Goal: Information Seeking & Learning: Learn about a topic

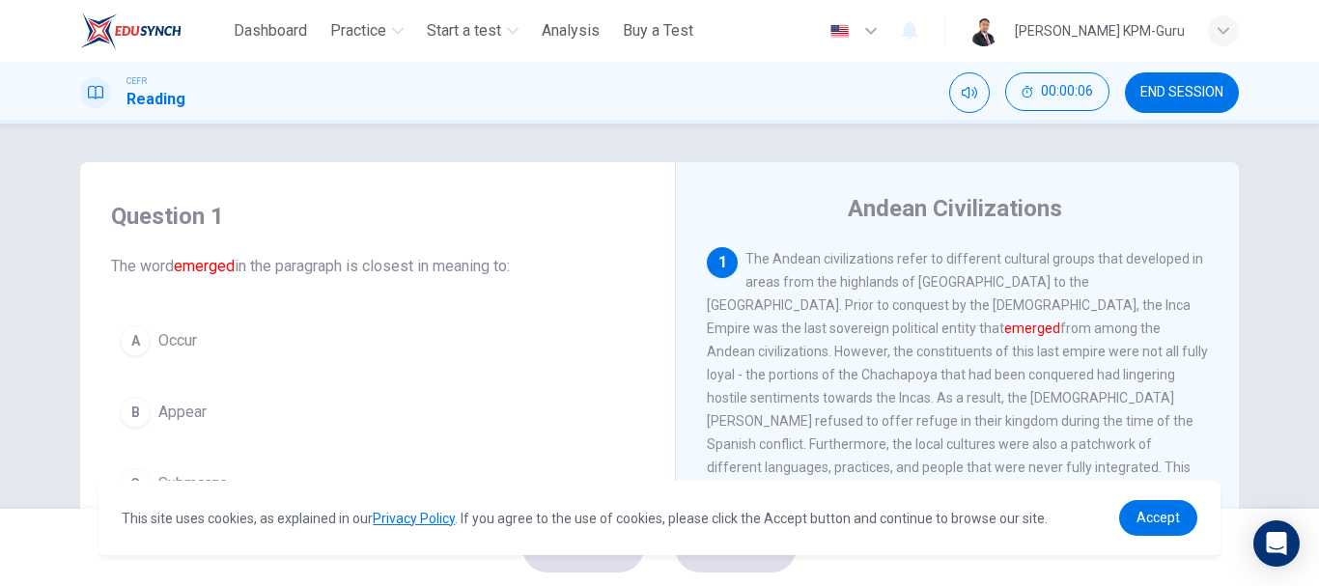
scroll to position [97, 0]
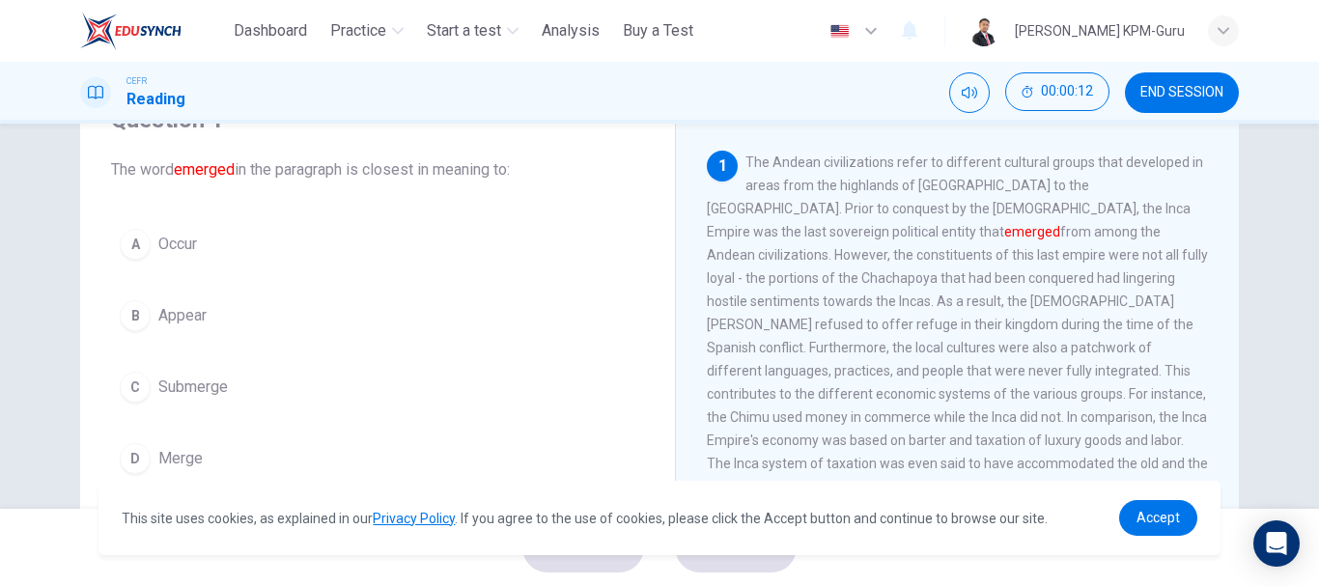
click at [133, 317] on div "B" at bounding box center [135, 315] width 31 height 31
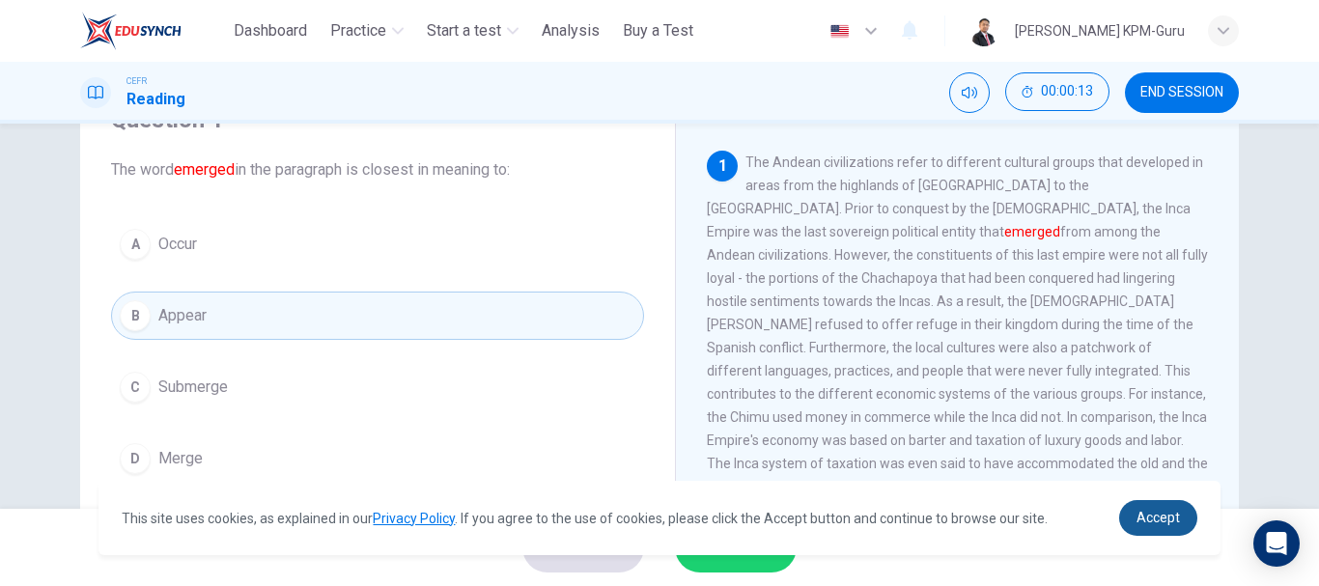
click at [1178, 514] on span "Accept" at bounding box center [1158, 517] width 43 height 15
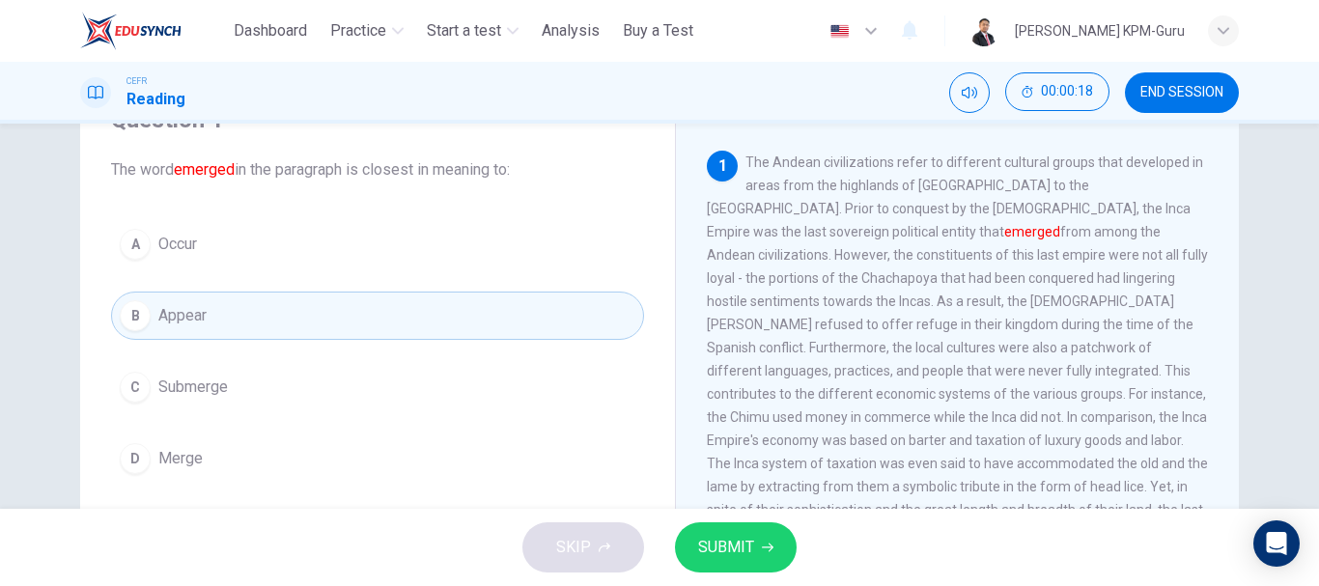
click at [763, 538] on button "SUBMIT" at bounding box center [736, 548] width 122 height 50
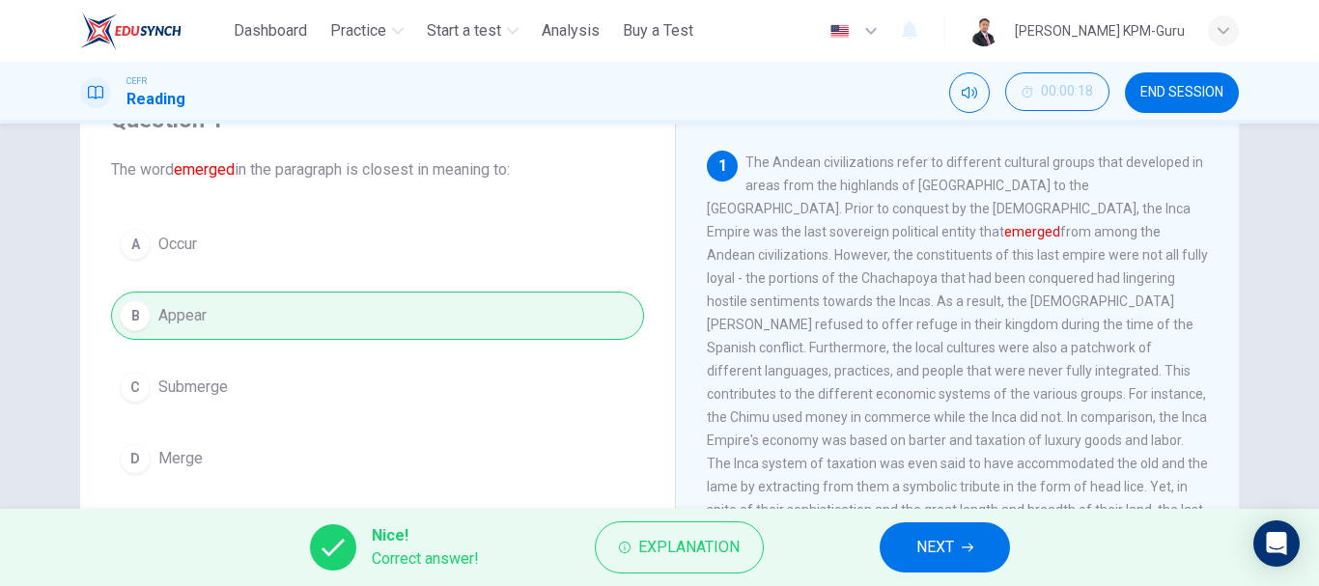
click at [951, 548] on span "NEXT" at bounding box center [936, 547] width 38 height 27
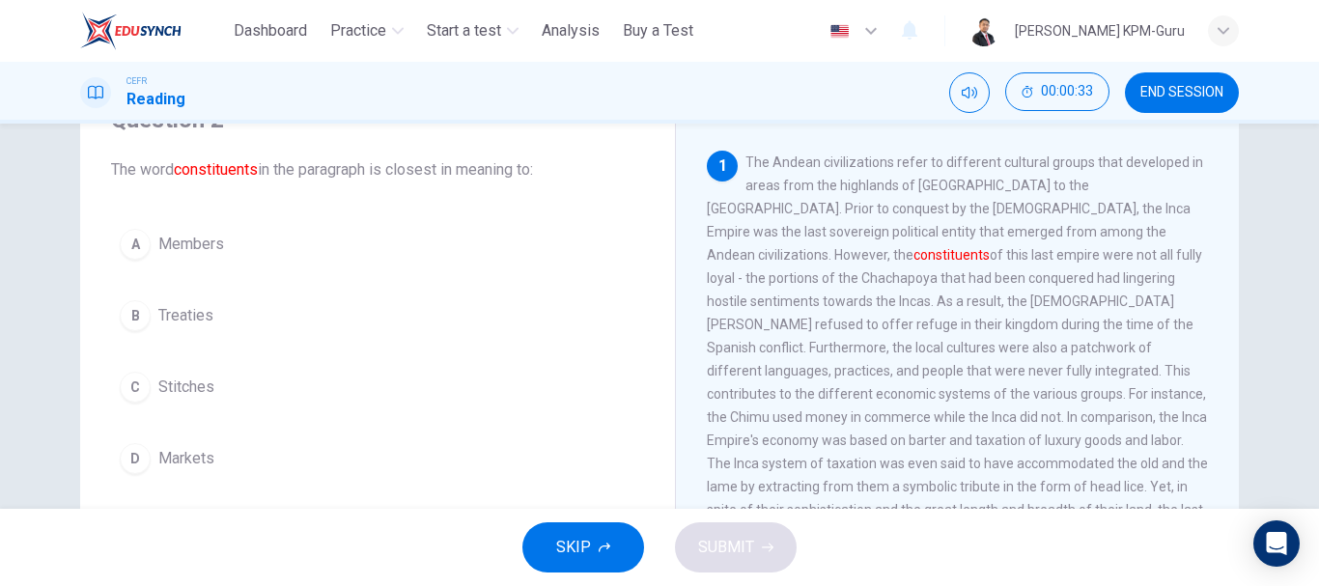
click at [121, 325] on div "B" at bounding box center [135, 315] width 31 height 31
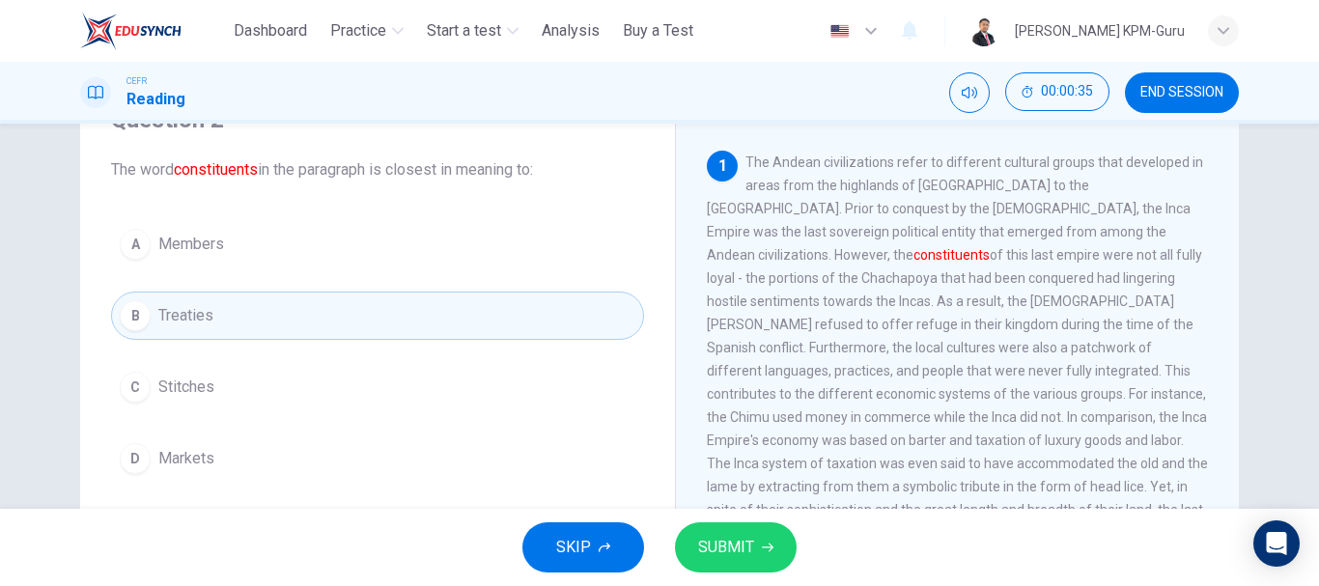
click at [703, 549] on span "SUBMIT" at bounding box center [726, 547] width 56 height 27
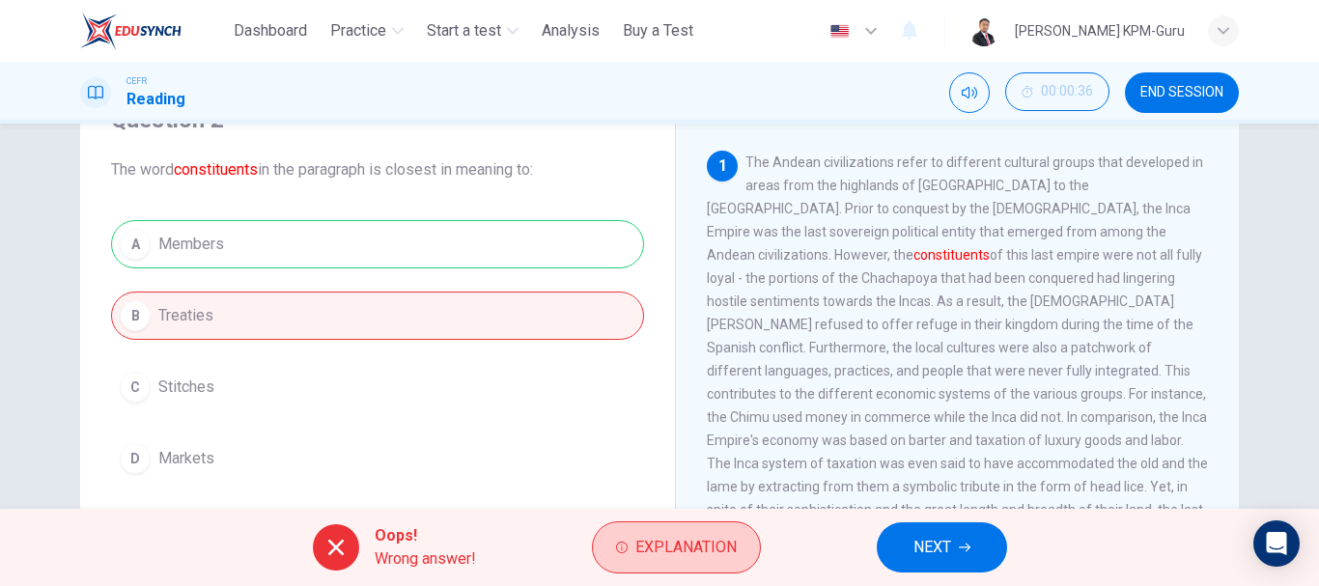
click at [685, 541] on span "Explanation" at bounding box center [686, 547] width 101 height 27
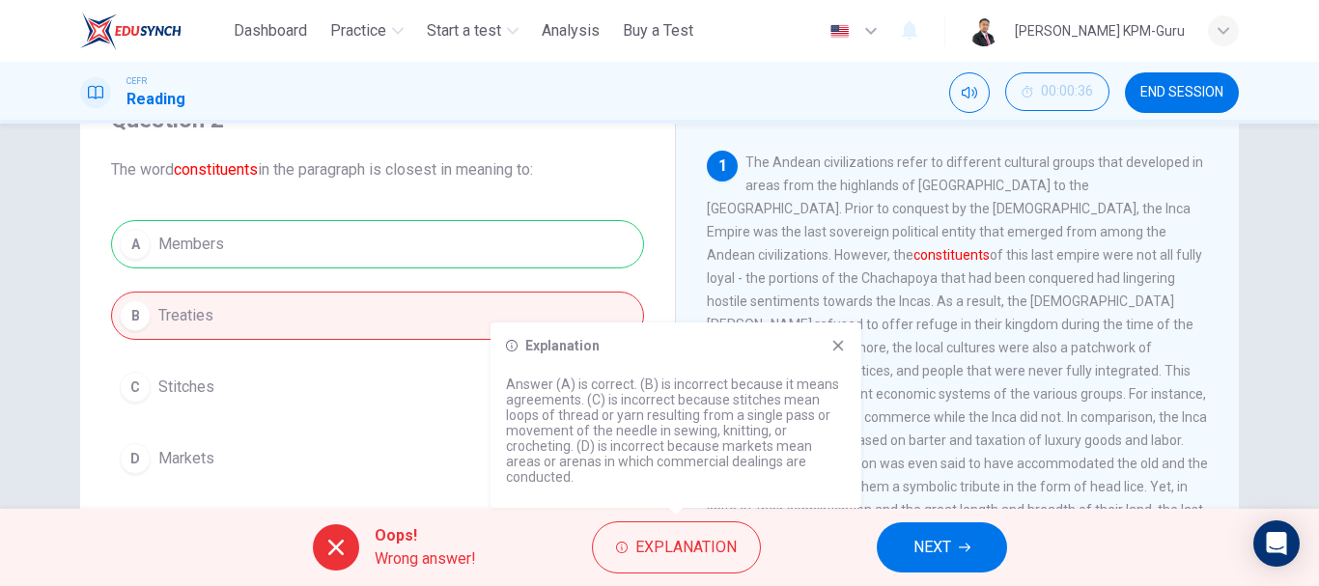
click at [838, 352] on icon at bounding box center [839, 346] width 11 height 11
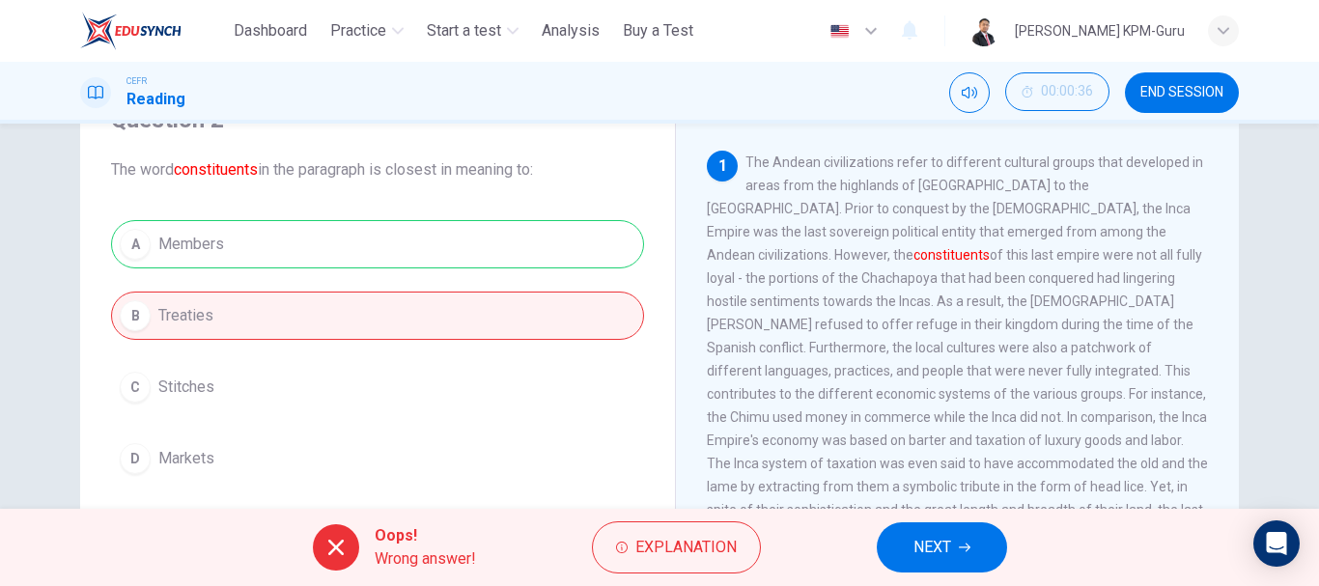
click at [902, 541] on button "NEXT" at bounding box center [942, 548] width 130 height 50
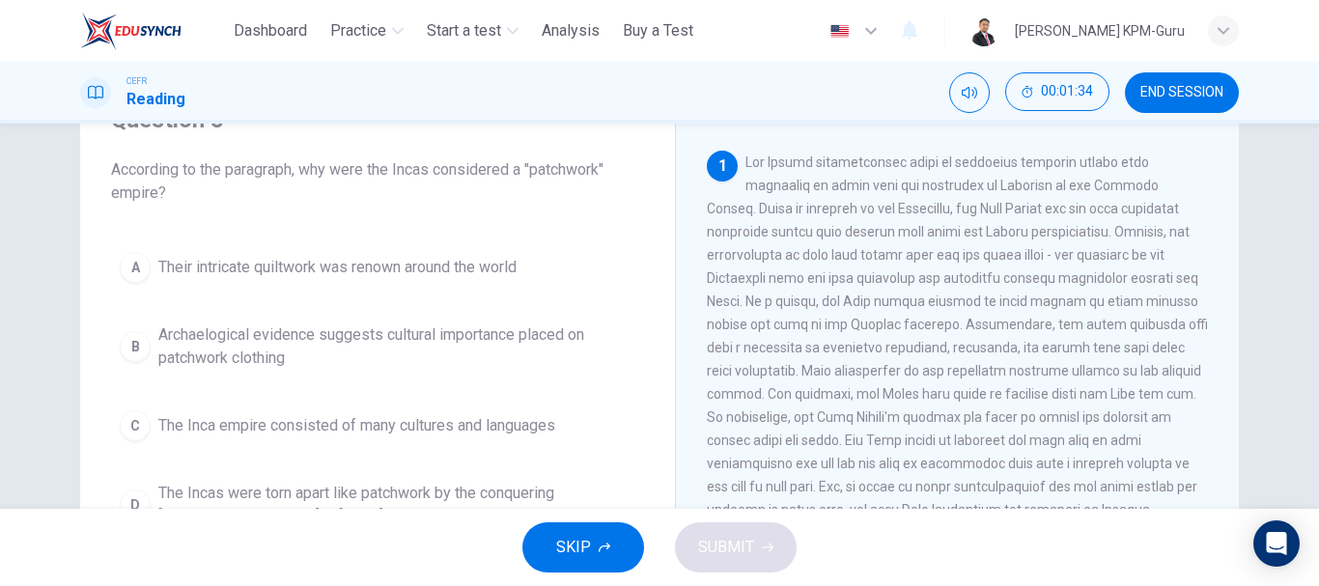
click at [207, 428] on span "The Inca empire consisted of many cultures and languages" at bounding box center [356, 425] width 397 height 23
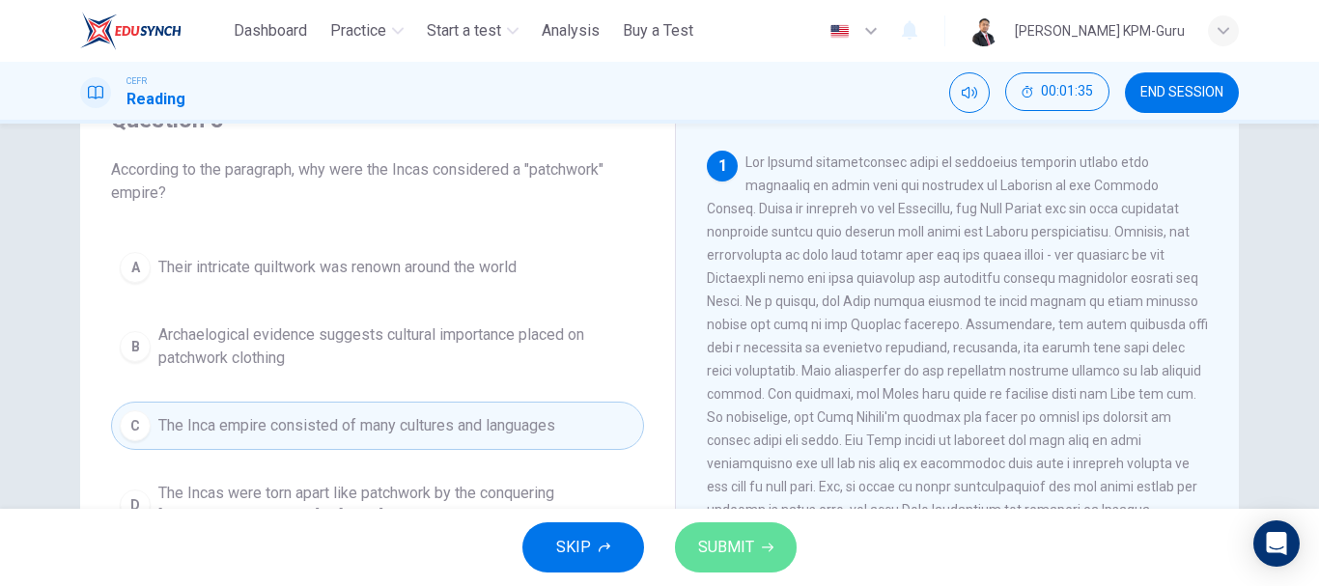
click at [743, 545] on span "SUBMIT" at bounding box center [726, 547] width 56 height 27
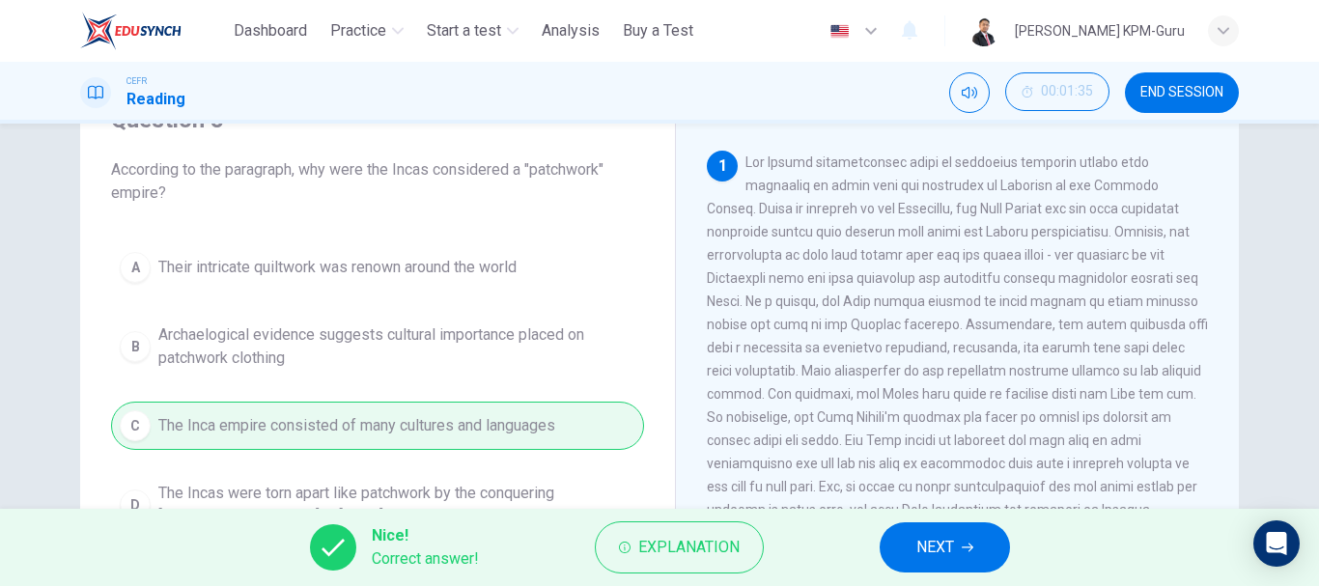
click at [962, 559] on button "NEXT" at bounding box center [945, 548] width 130 height 50
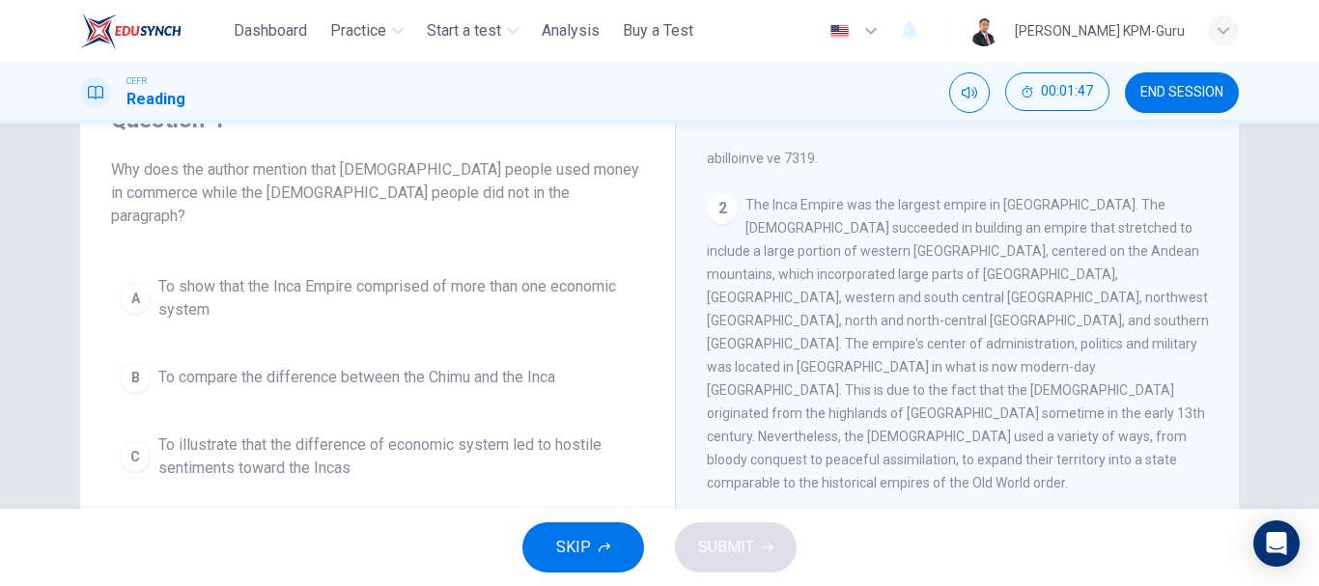
scroll to position [386, 0]
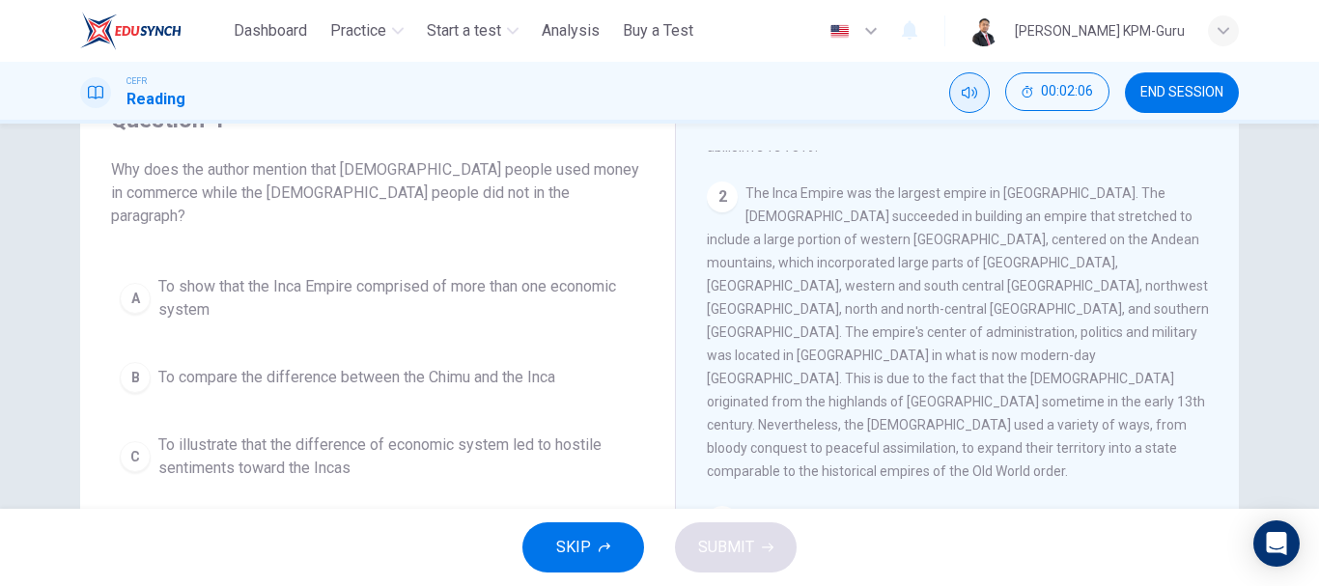
click at [968, 99] on icon "Mute" at bounding box center [969, 92] width 15 height 15
click at [961, 102] on button "Unmute" at bounding box center [969, 92] width 41 height 41
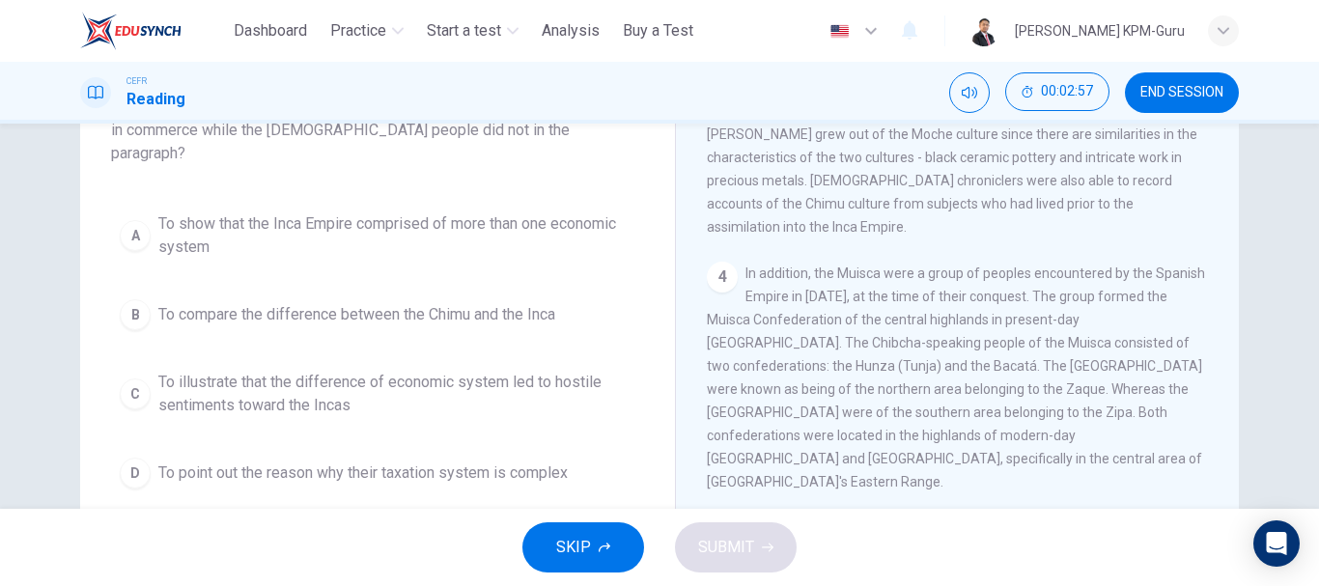
scroll to position [193, 0]
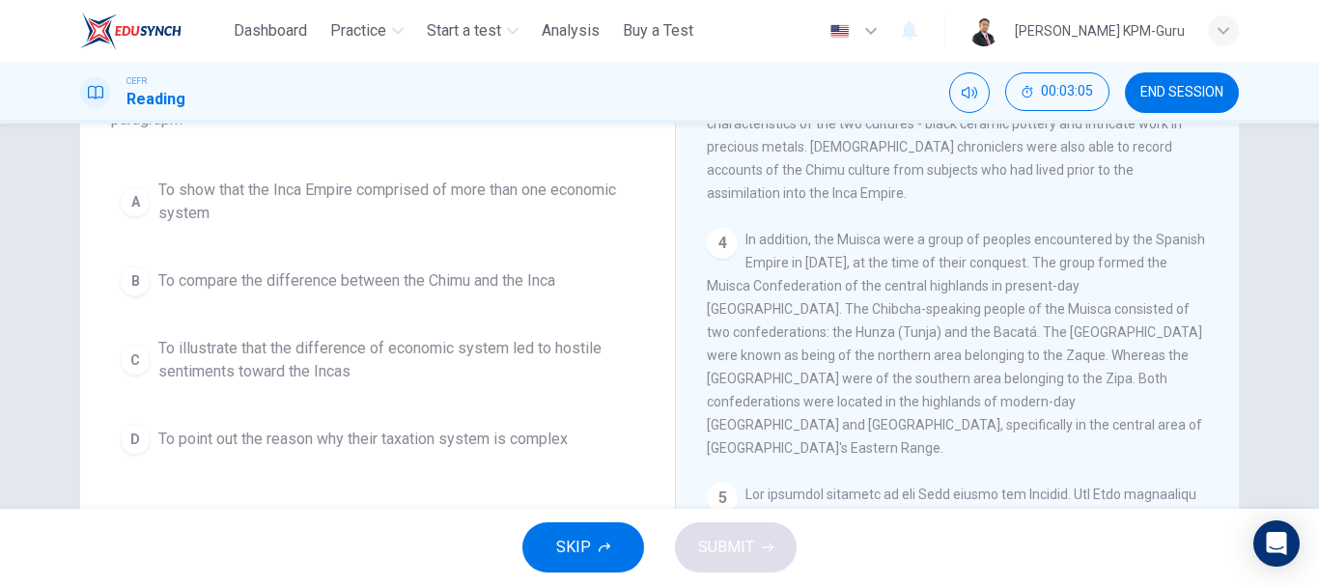
click at [358, 337] on span "To illustrate that the difference of economic system led to hostile sentiments …" at bounding box center [396, 360] width 477 height 46
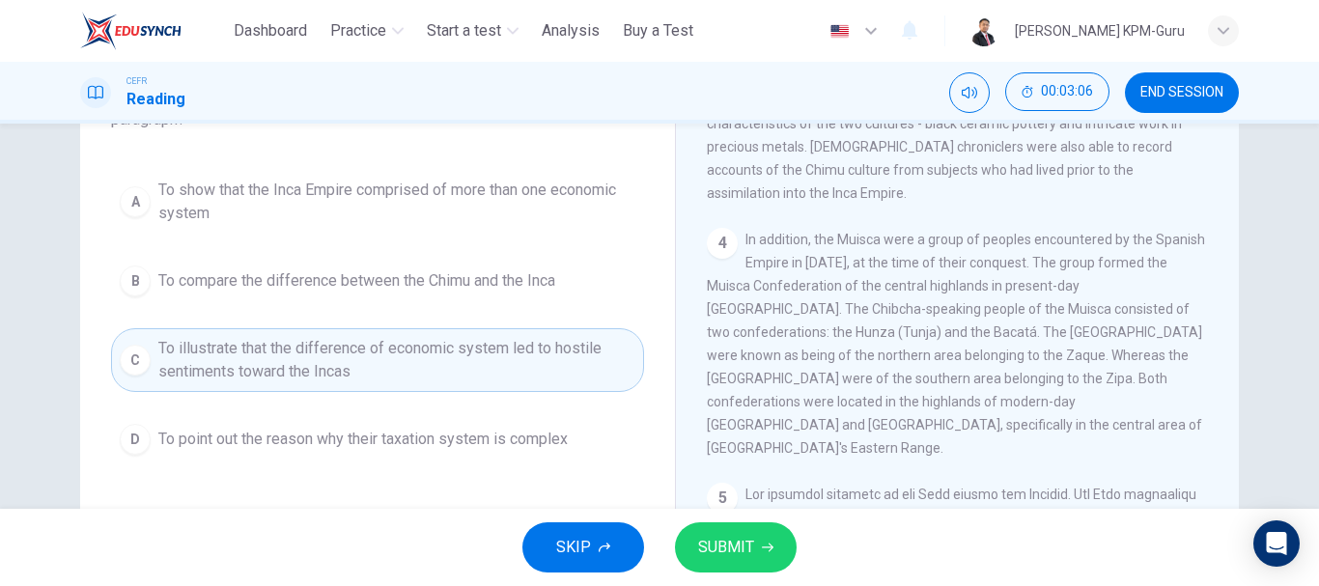
click at [713, 548] on span "SUBMIT" at bounding box center [726, 547] width 56 height 27
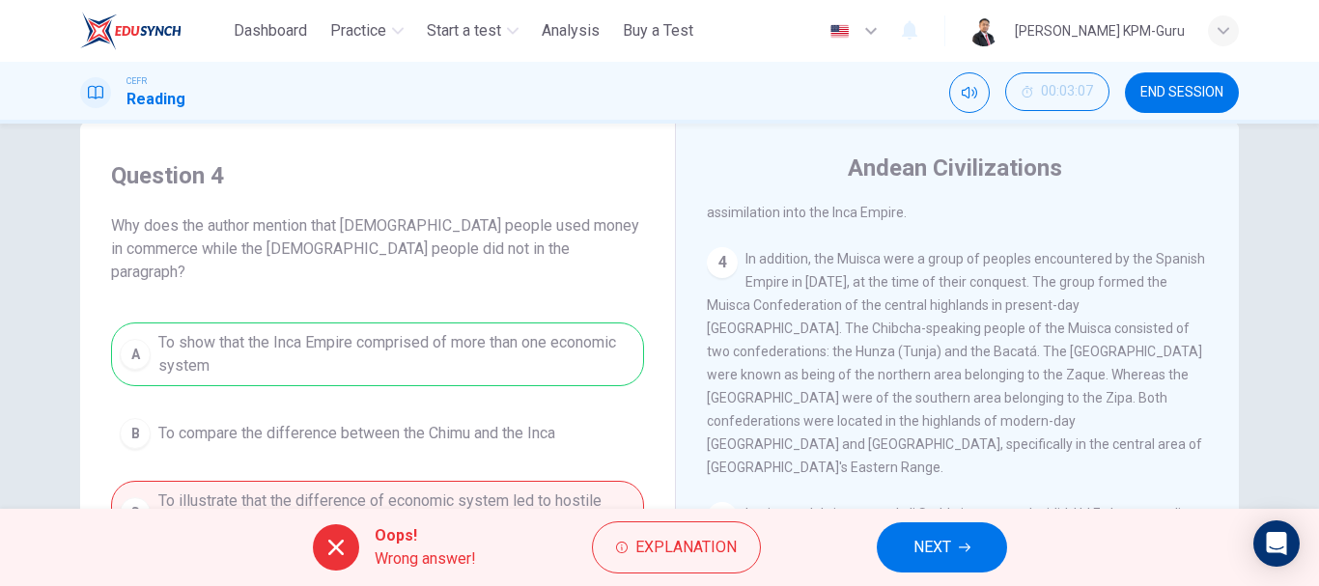
scroll to position [0, 0]
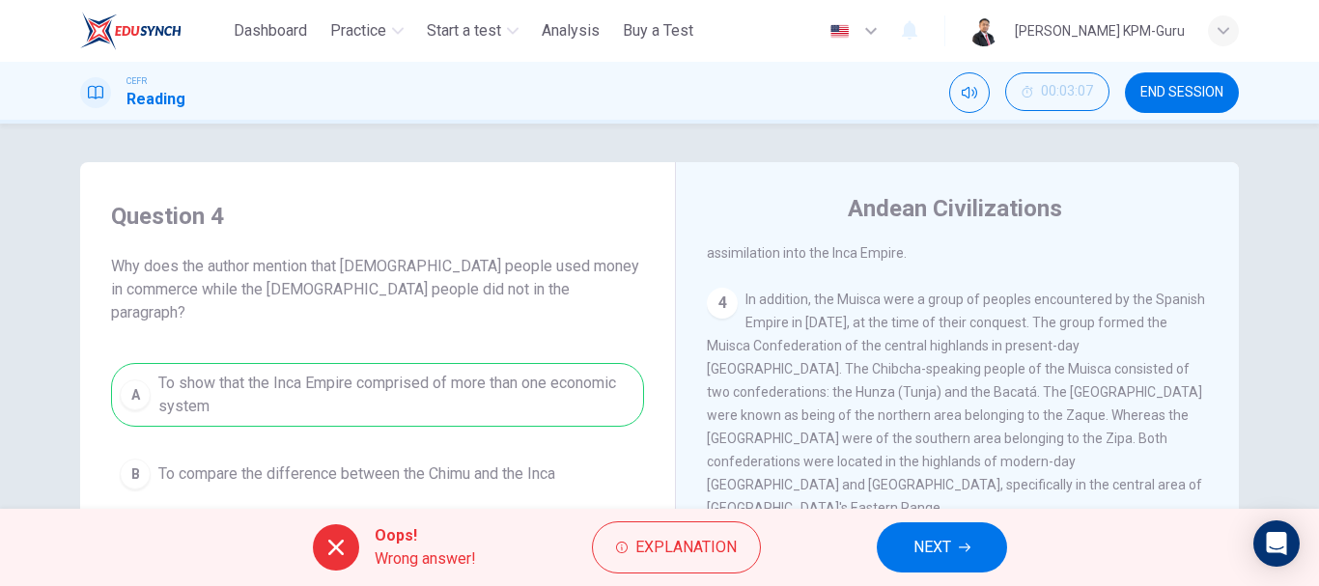
click at [946, 554] on span "NEXT" at bounding box center [933, 547] width 38 height 27
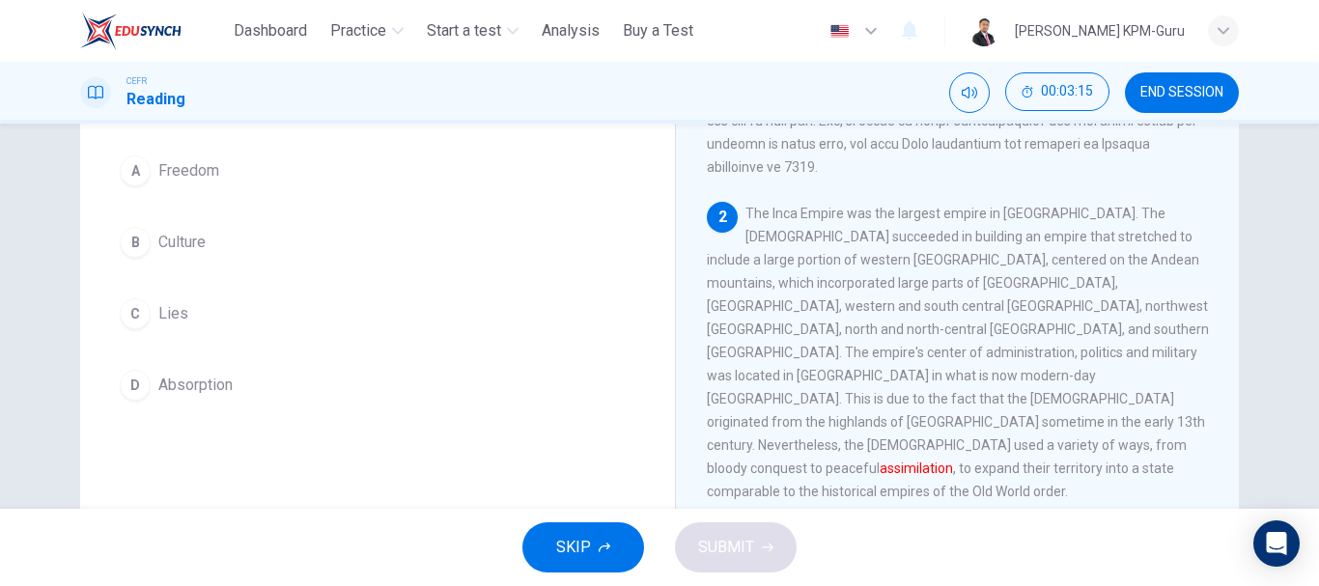
scroll to position [326, 0]
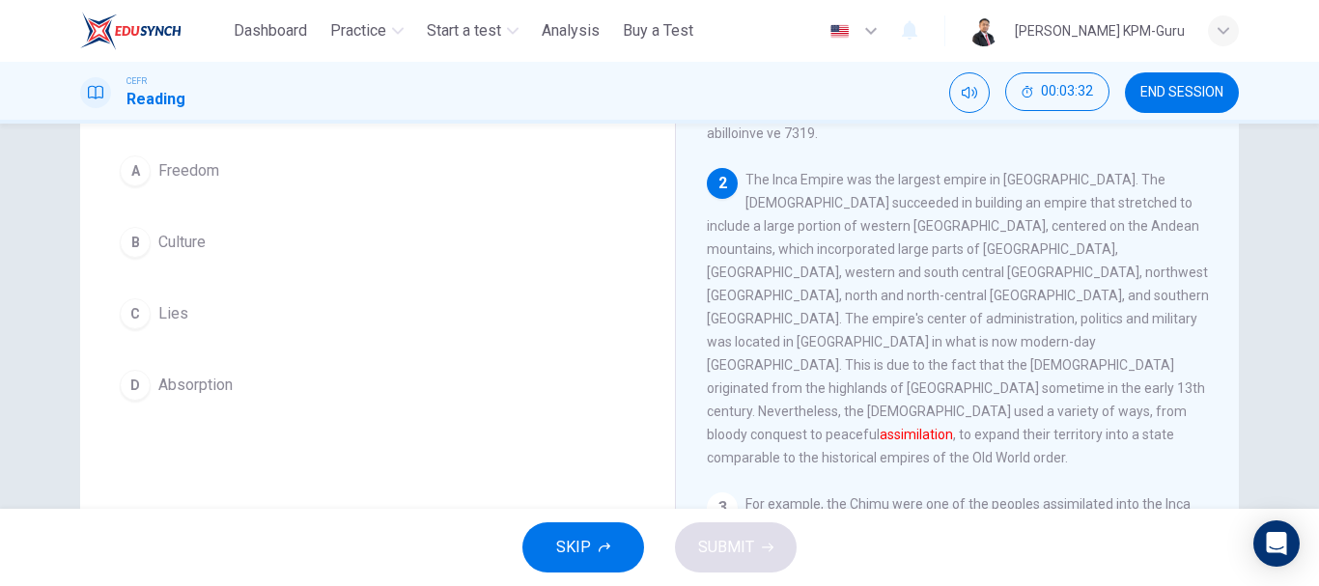
click at [176, 322] on span "Lies" at bounding box center [173, 313] width 30 height 23
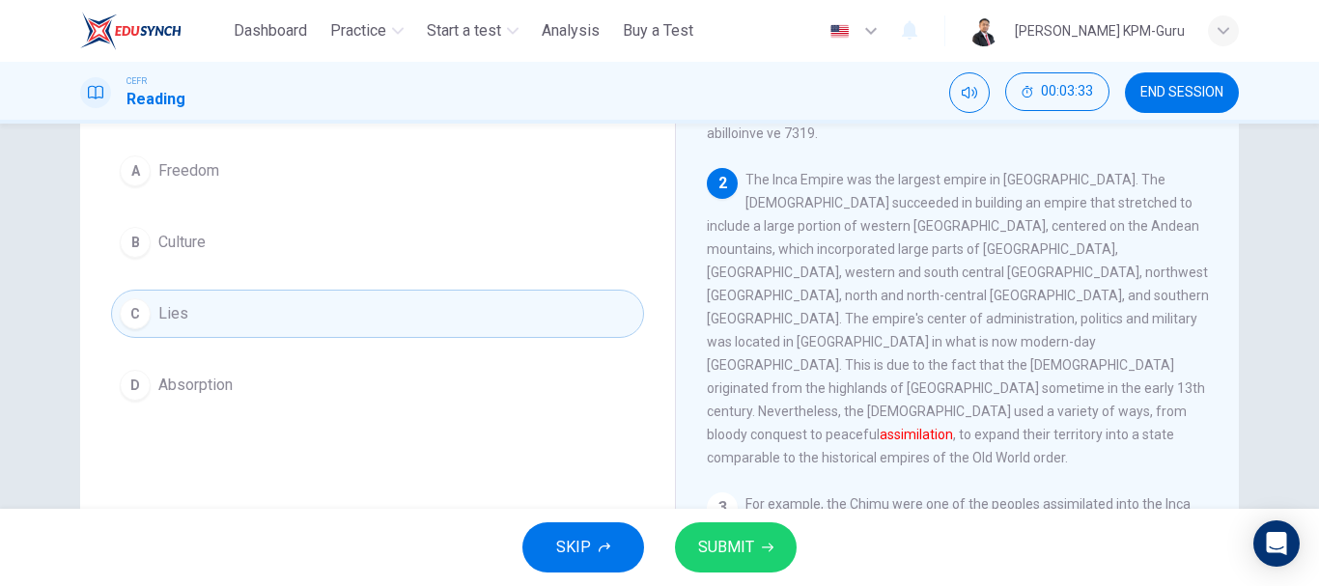
click at [741, 545] on span "SUBMIT" at bounding box center [726, 547] width 56 height 27
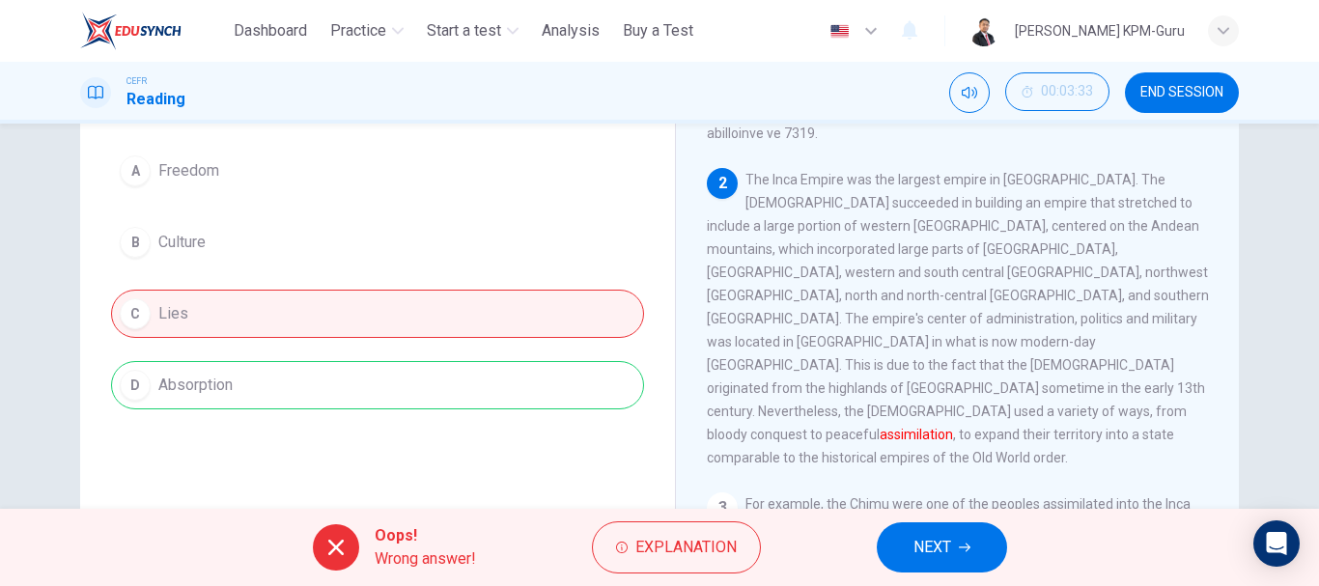
click at [978, 541] on button "NEXT" at bounding box center [942, 548] width 130 height 50
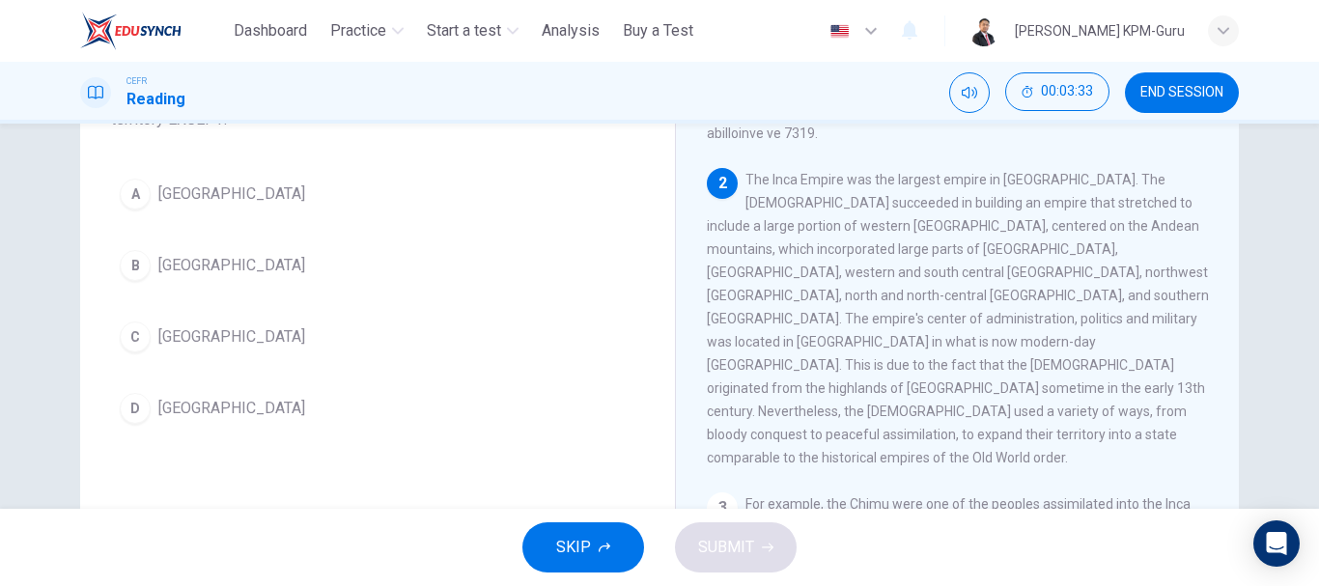
scroll to position [193, 0]
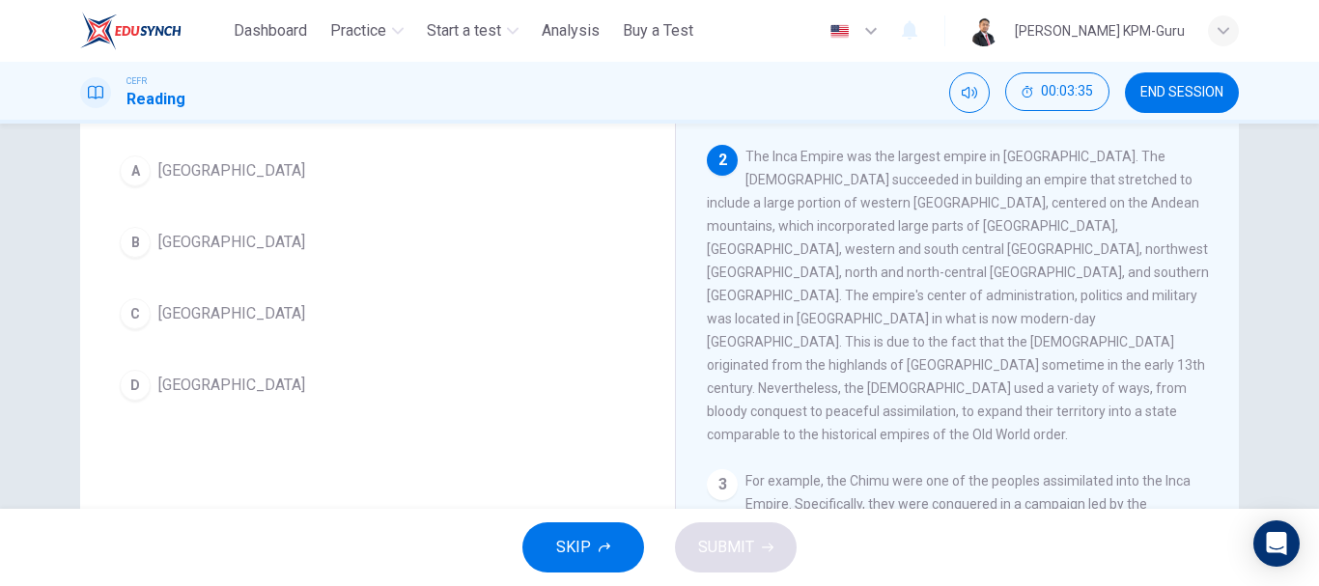
click at [1196, 99] on span "END SESSION" at bounding box center [1182, 92] width 83 height 15
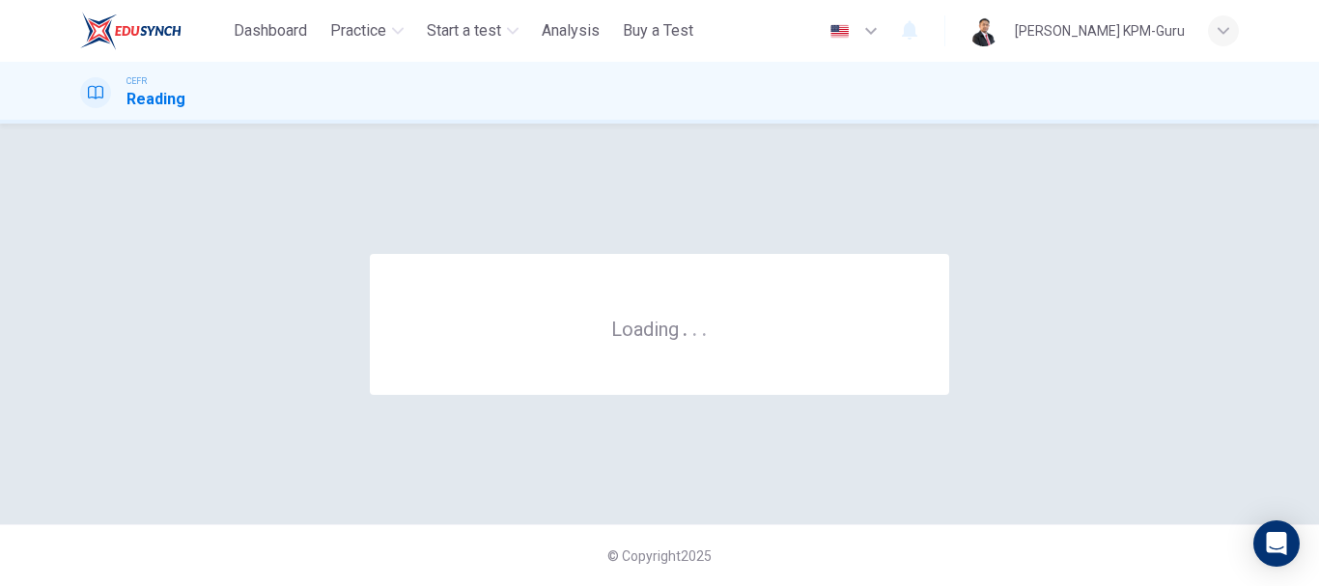
scroll to position [0, 0]
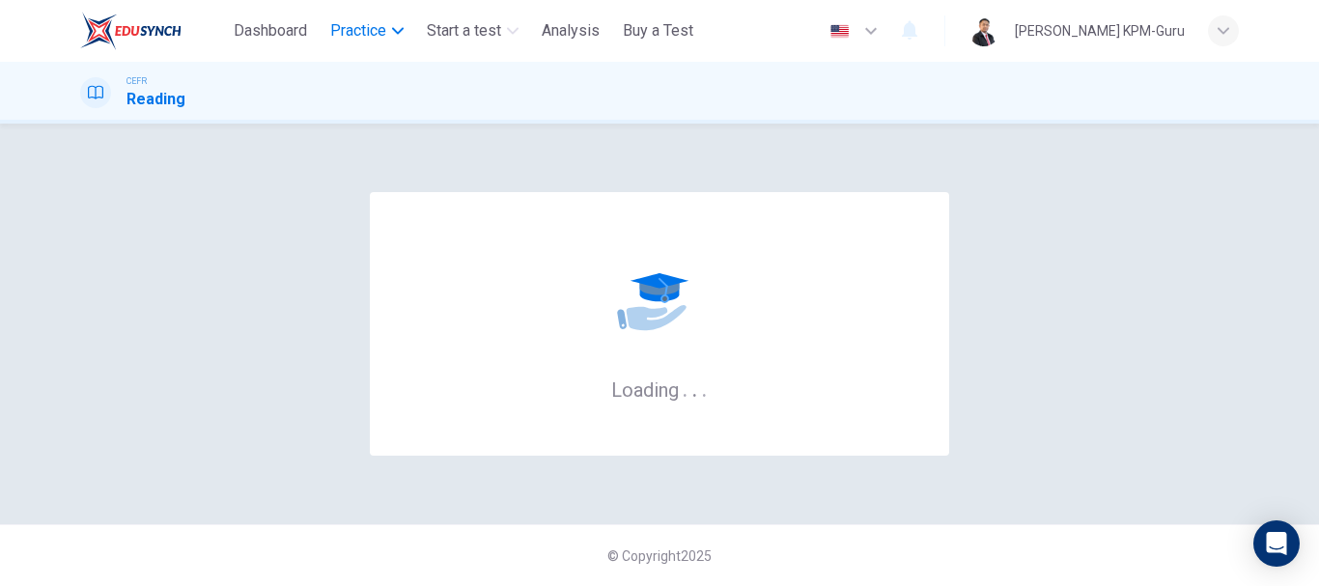
click at [351, 32] on span "Practice" at bounding box center [358, 30] width 56 height 23
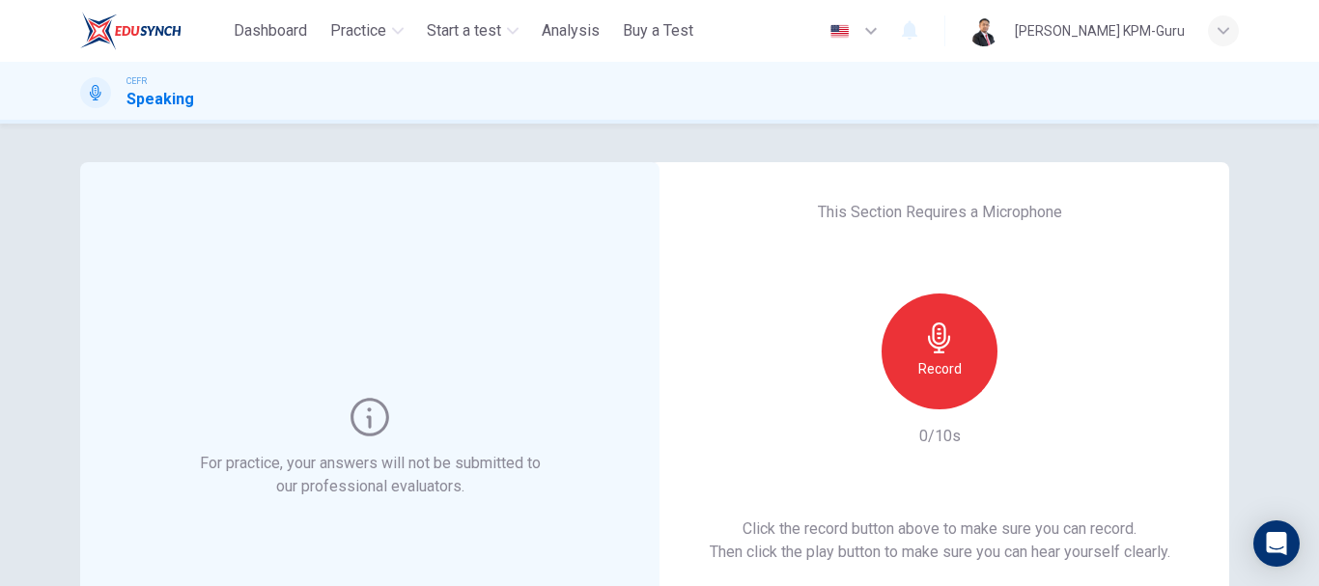
scroll to position [97, 0]
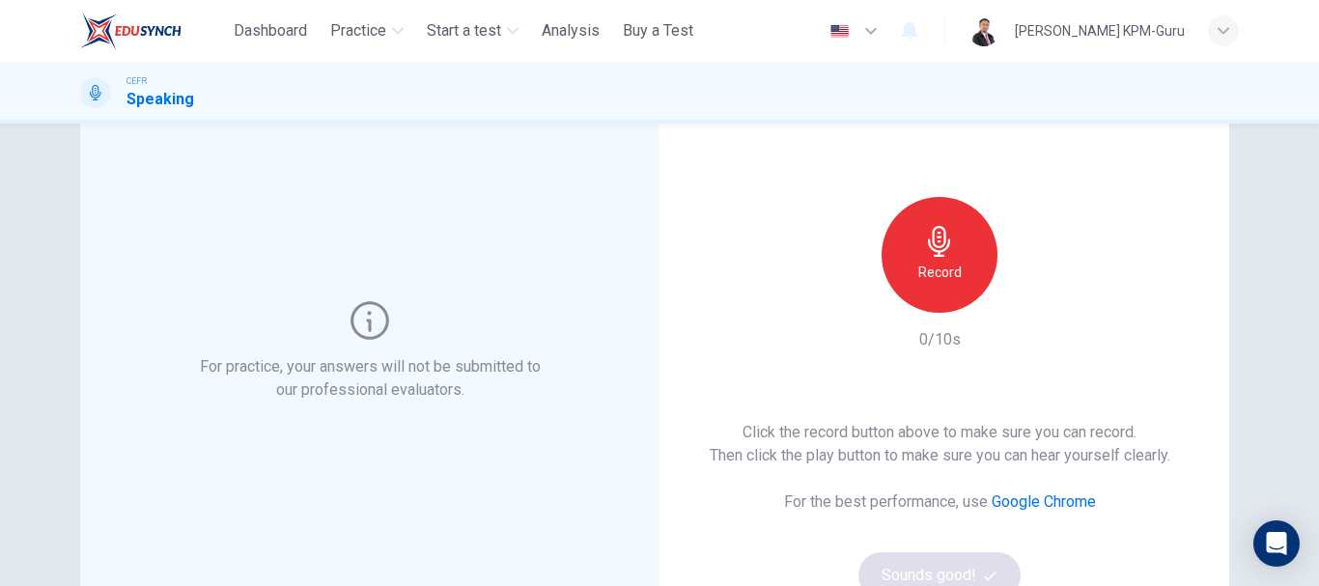
click at [939, 271] on h6 "Record" at bounding box center [939, 272] width 43 height 23
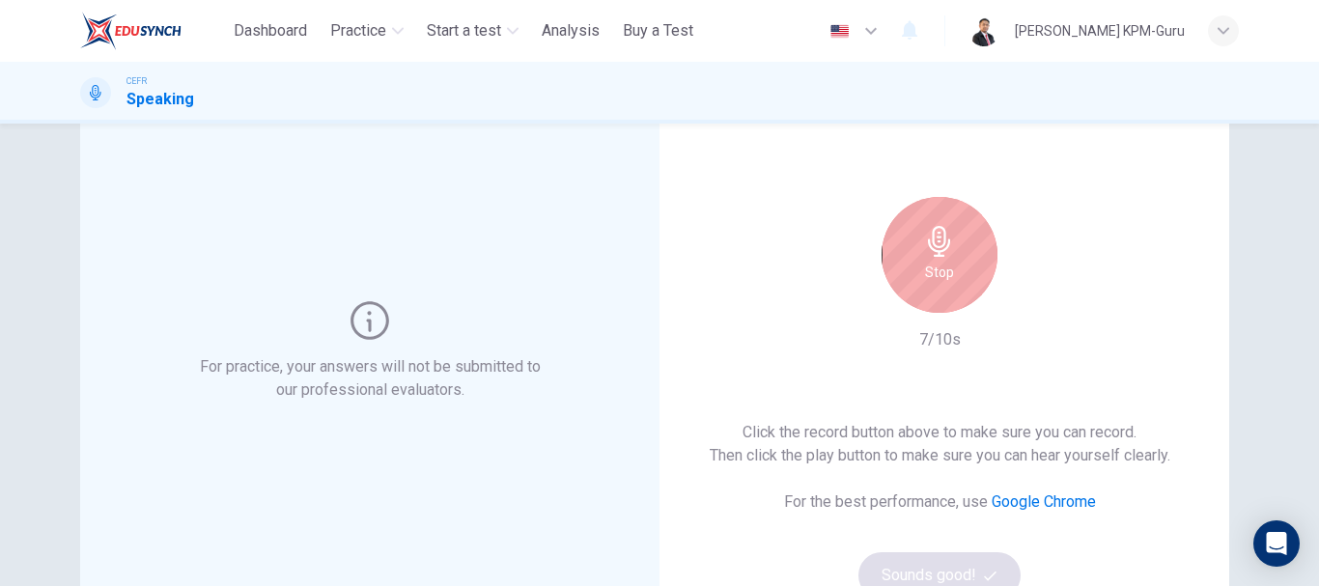
click at [961, 278] on div "Stop" at bounding box center [940, 255] width 116 height 116
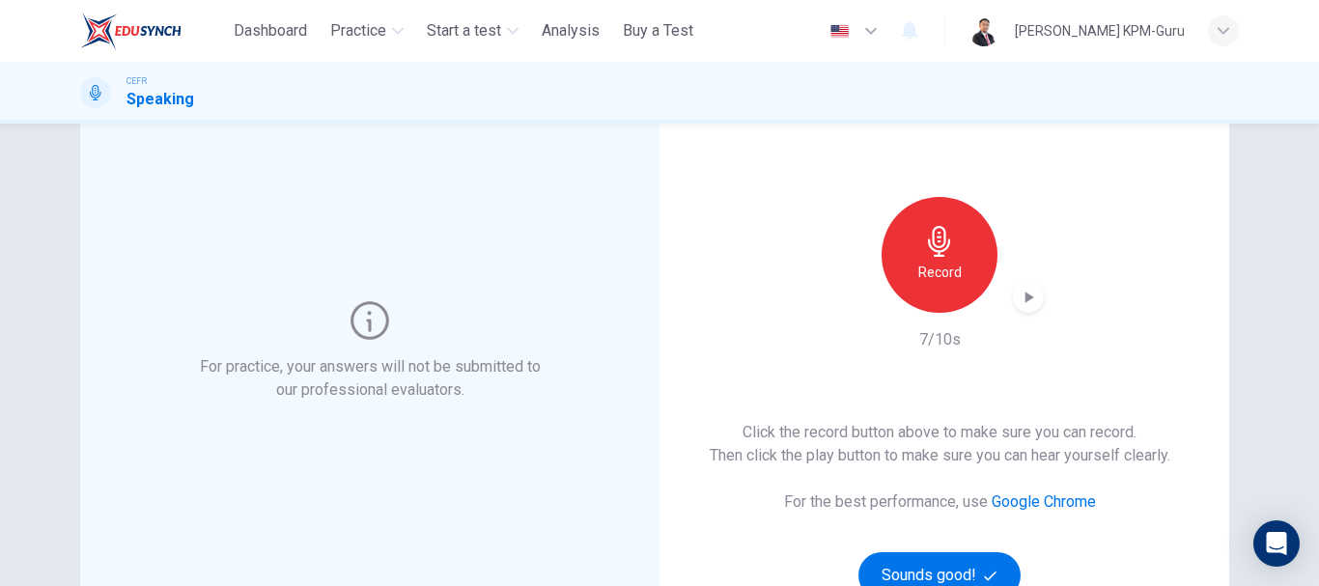
click at [1030, 300] on icon "button" at bounding box center [1028, 297] width 19 height 19
click at [1207, 377] on div "This Section Requires a Microphone Record 7/10s Click the record button above t…" at bounding box center [939, 352] width 579 height 572
click at [1027, 305] on icon "button" at bounding box center [1028, 297] width 19 height 19
click at [1178, 420] on div "This Section Requires a Microphone Record 7/10s Click the record button above t…" at bounding box center [939, 352] width 579 height 572
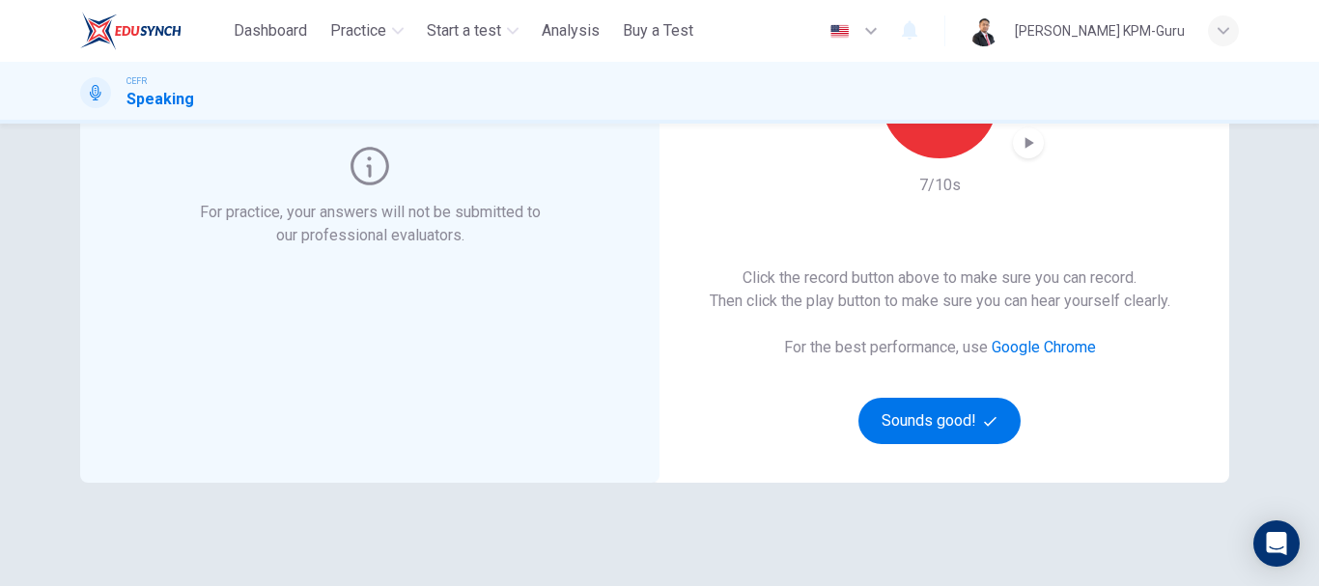
scroll to position [155, 0]
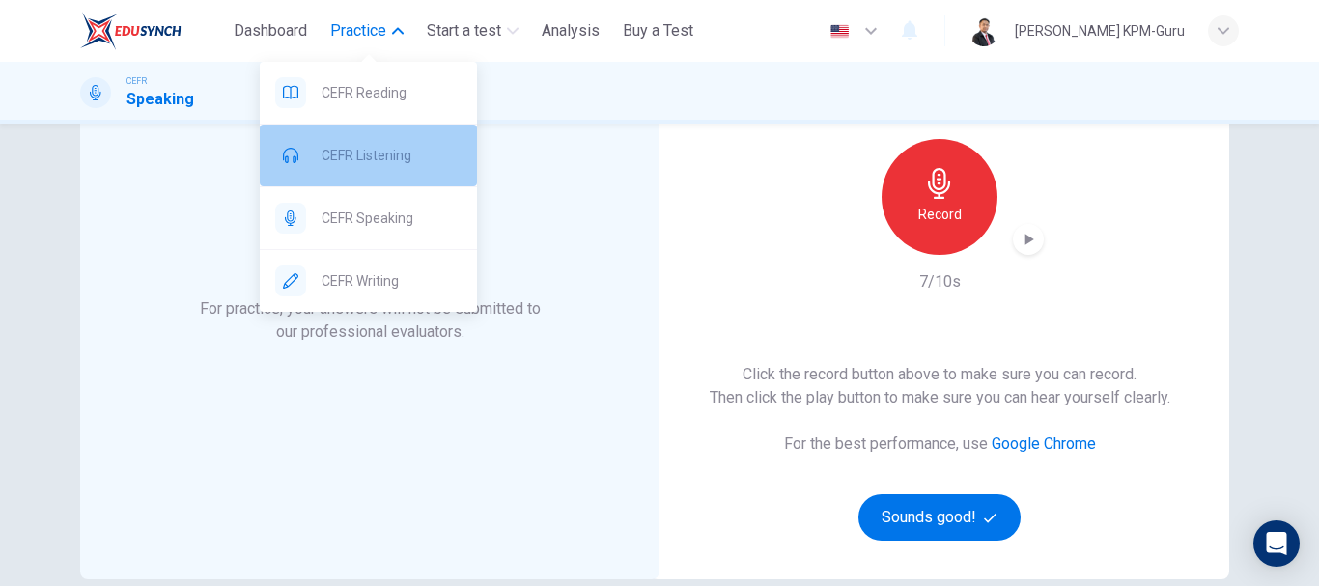
click at [380, 147] on span "CEFR Listening" at bounding box center [392, 155] width 140 height 23
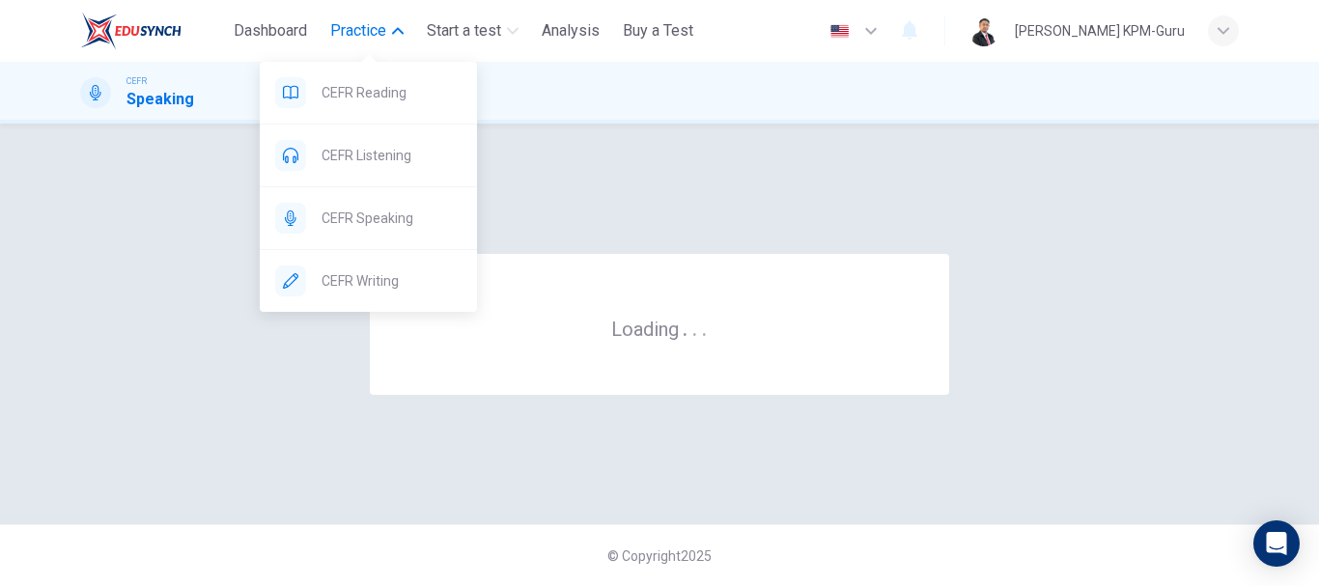
scroll to position [0, 0]
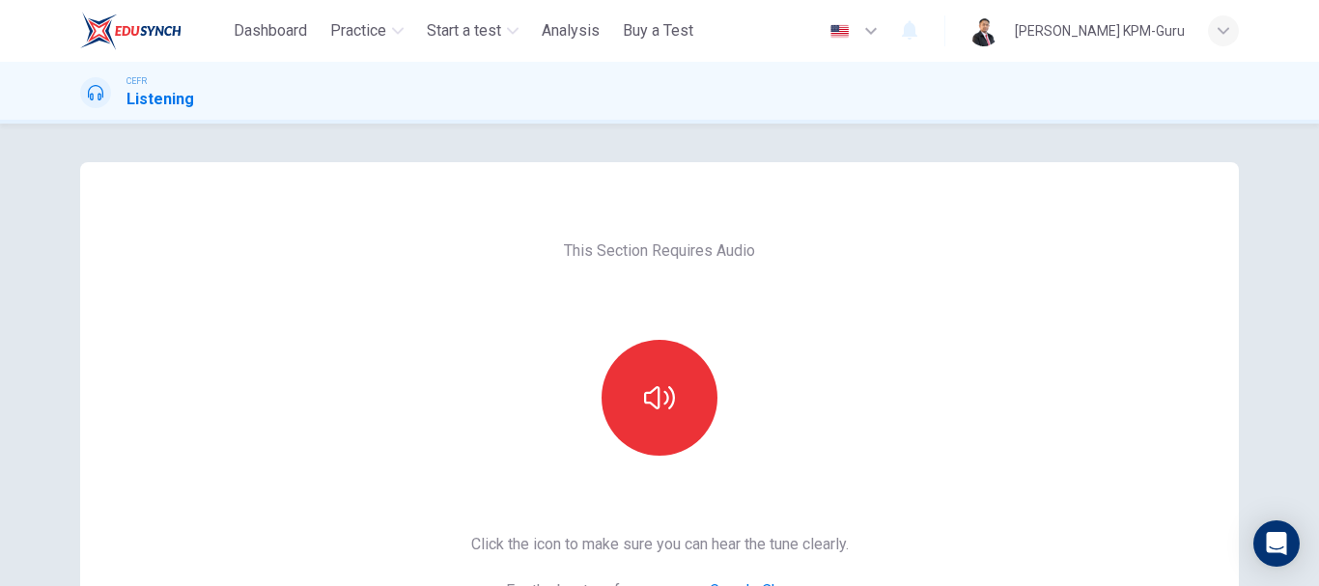
scroll to position [97, 0]
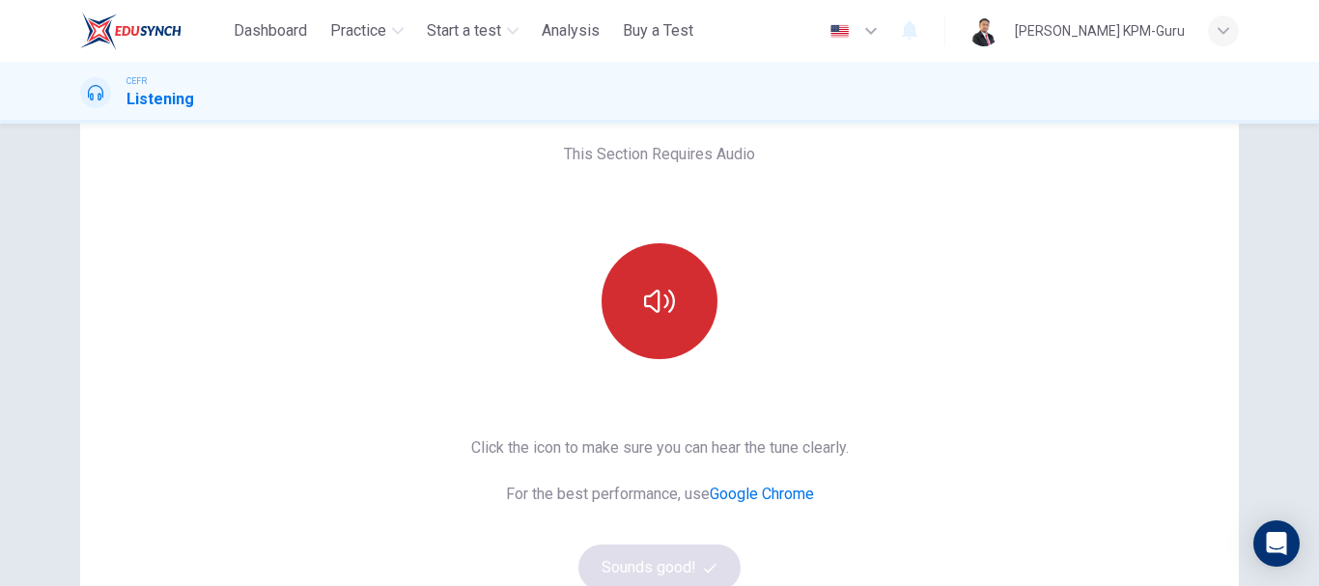
click at [685, 339] on button "button" at bounding box center [660, 301] width 116 height 116
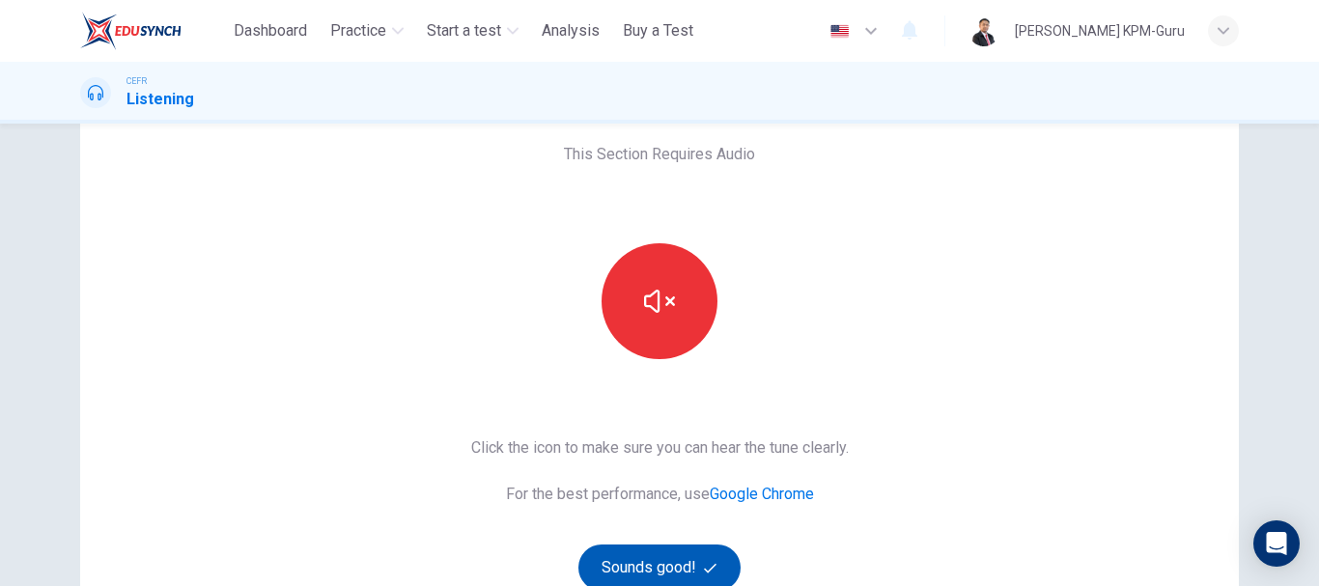
click at [644, 572] on button "Sounds good!" at bounding box center [660, 568] width 162 height 46
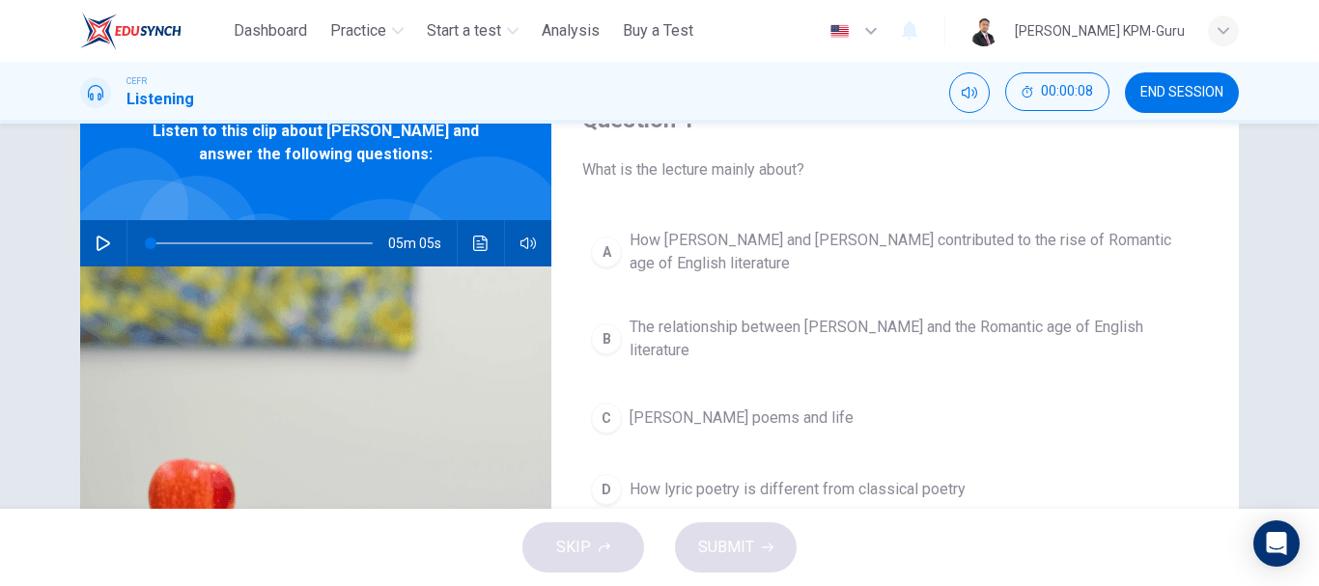
click at [97, 247] on icon "button" at bounding box center [103, 243] width 15 height 15
click at [151, 241] on span at bounding box center [262, 243] width 222 height 27
click at [96, 246] on icon "button" at bounding box center [103, 243] width 15 height 15
drag, startPoint x: 145, startPoint y: 245, endPoint x: 130, endPoint y: 246, distance: 14.5
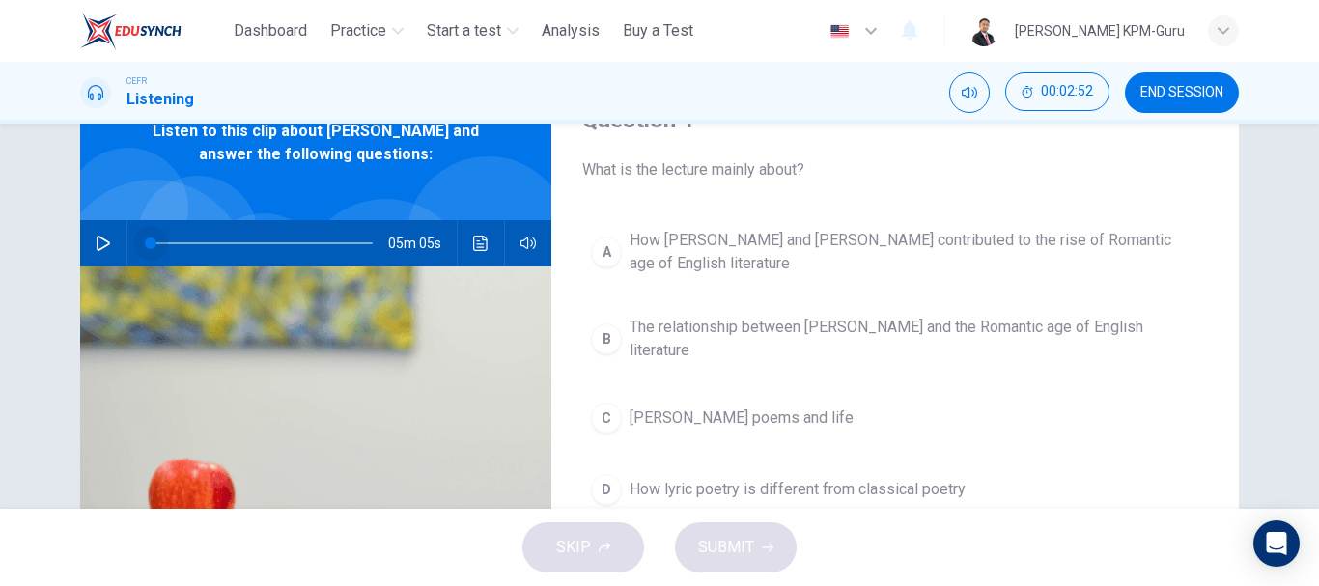
click at [145, 246] on span at bounding box center [151, 244] width 12 height 12
click at [97, 240] on icon "button" at bounding box center [103, 243] width 15 height 15
type input "**"
click at [1218, 94] on span "END SESSION" at bounding box center [1182, 92] width 83 height 15
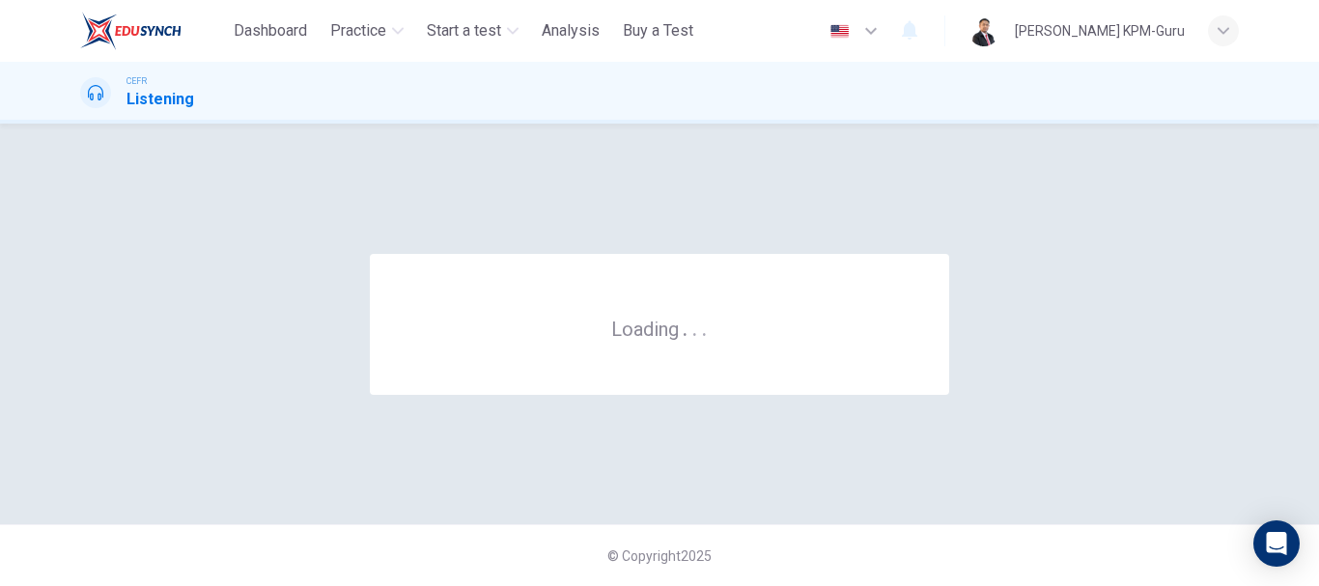
scroll to position [0, 0]
